Goal: Navigation & Orientation: Find specific page/section

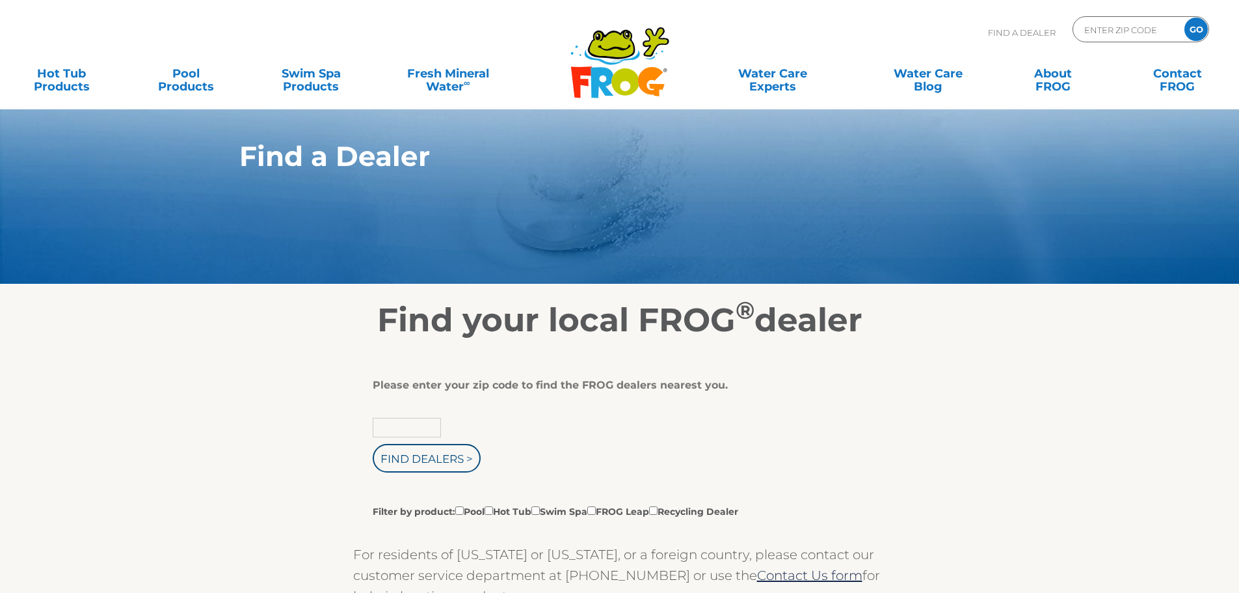
click at [406, 424] on input "text" at bounding box center [407, 428] width 68 height 20
type input "12932"
click at [420, 458] on input "Find Dealers >" at bounding box center [427, 458] width 108 height 29
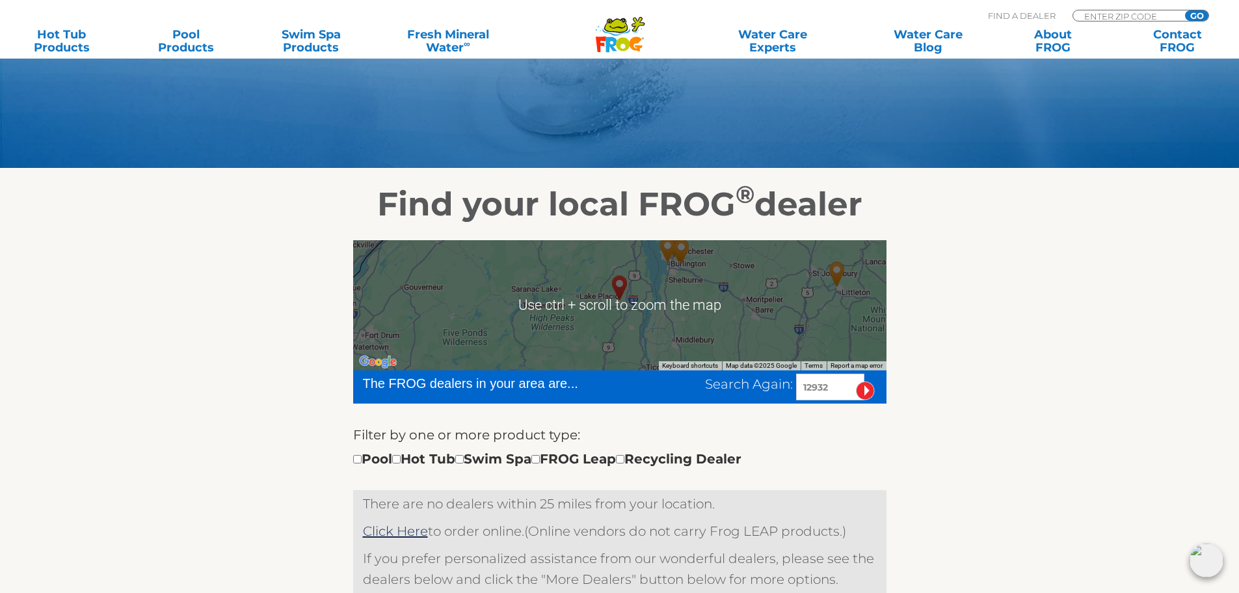
scroll to position [130, 0]
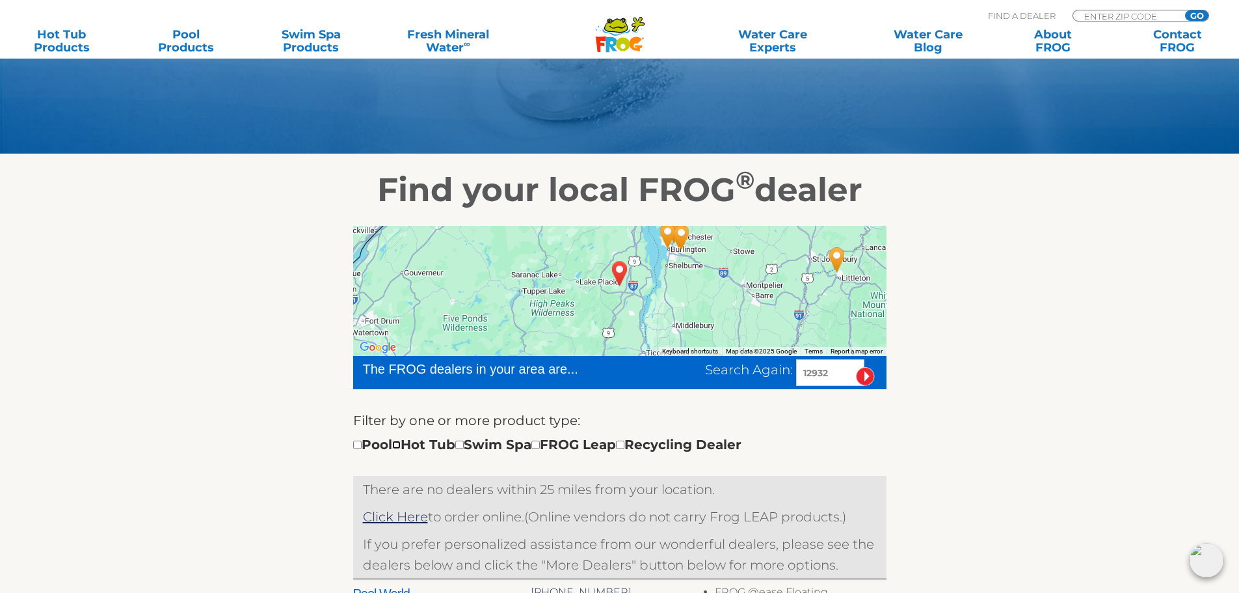
click at [401, 445] on input "checkbox" at bounding box center [396, 444] width 8 height 8
checkbox input "true"
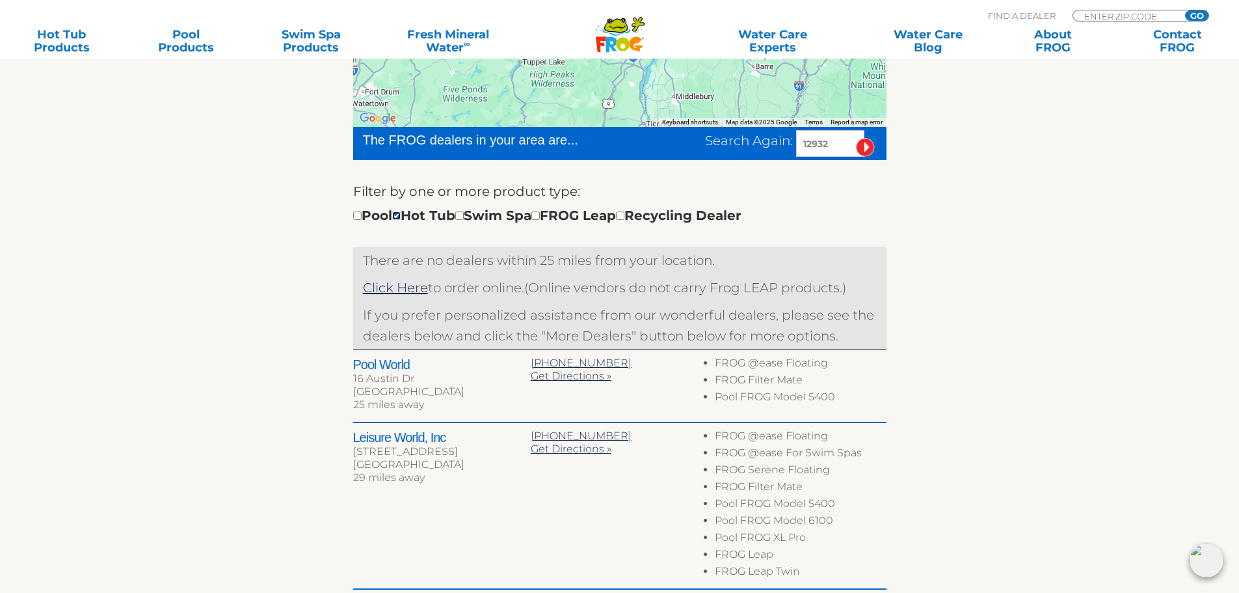
scroll to position [390, 0]
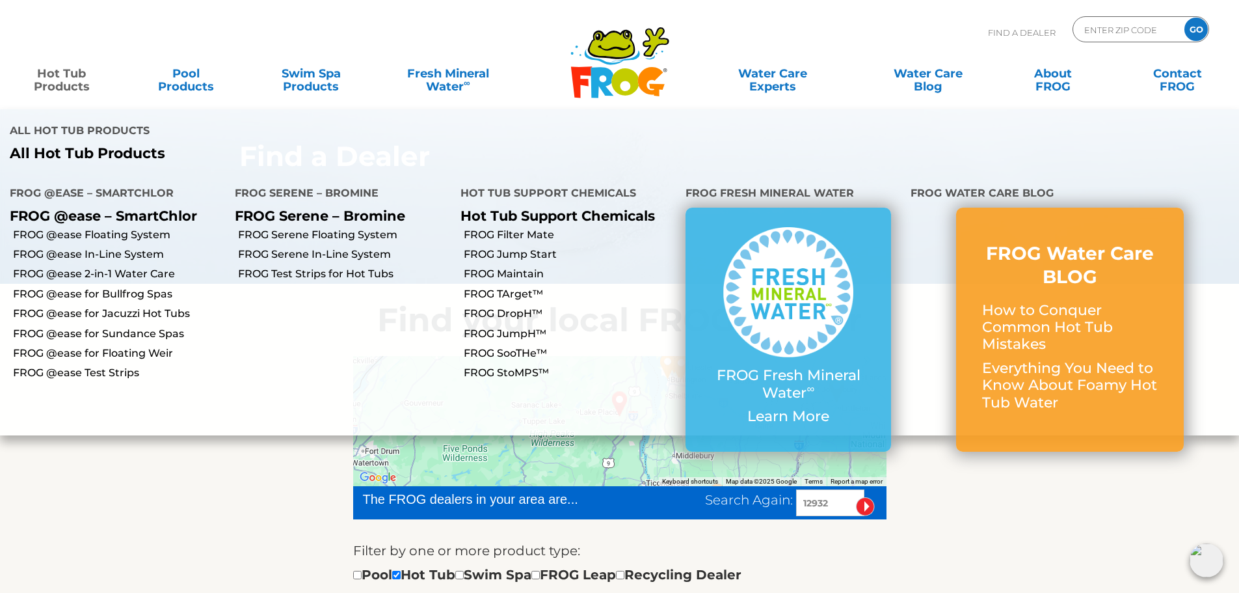
click at [81, 85] on link "Hot Tub Products" at bounding box center [61, 74] width 97 height 26
